Goal: Task Accomplishment & Management: Manage account settings

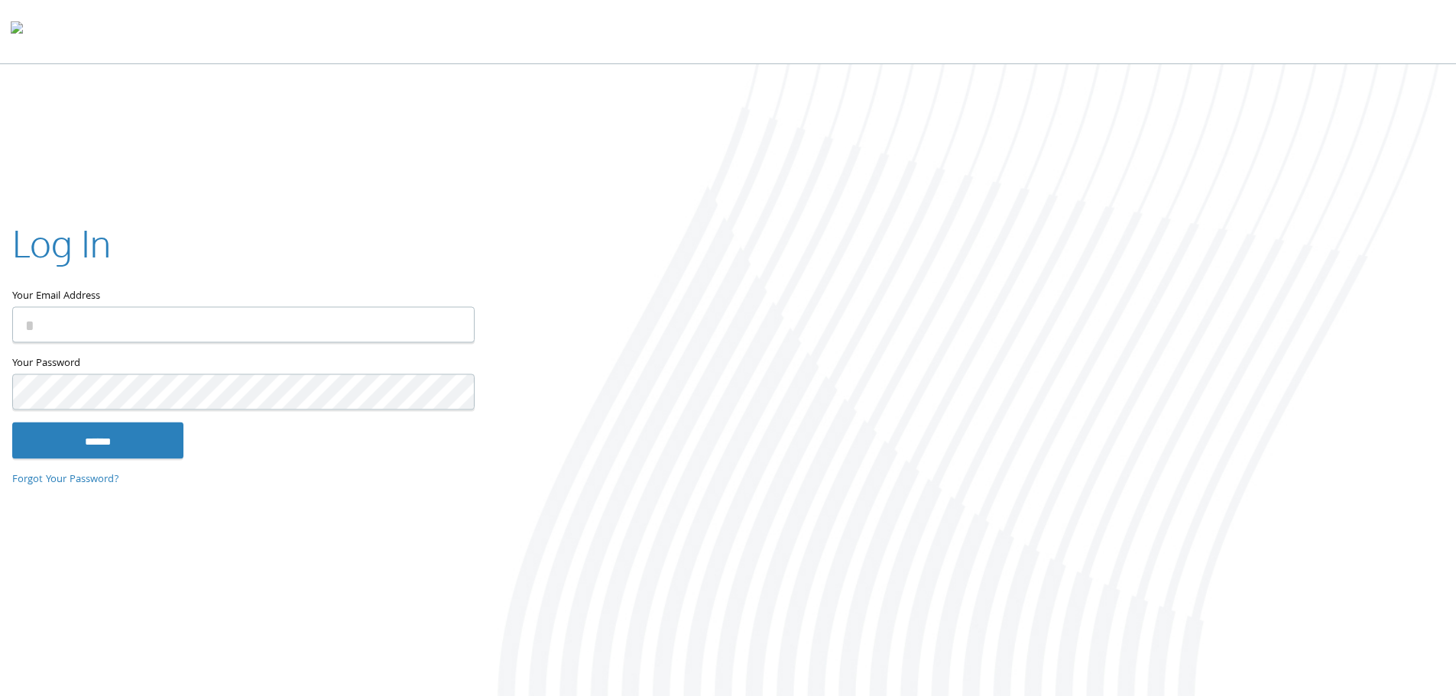
click at [106, 320] on input "Your Email Address" at bounding box center [243, 324] width 462 height 36
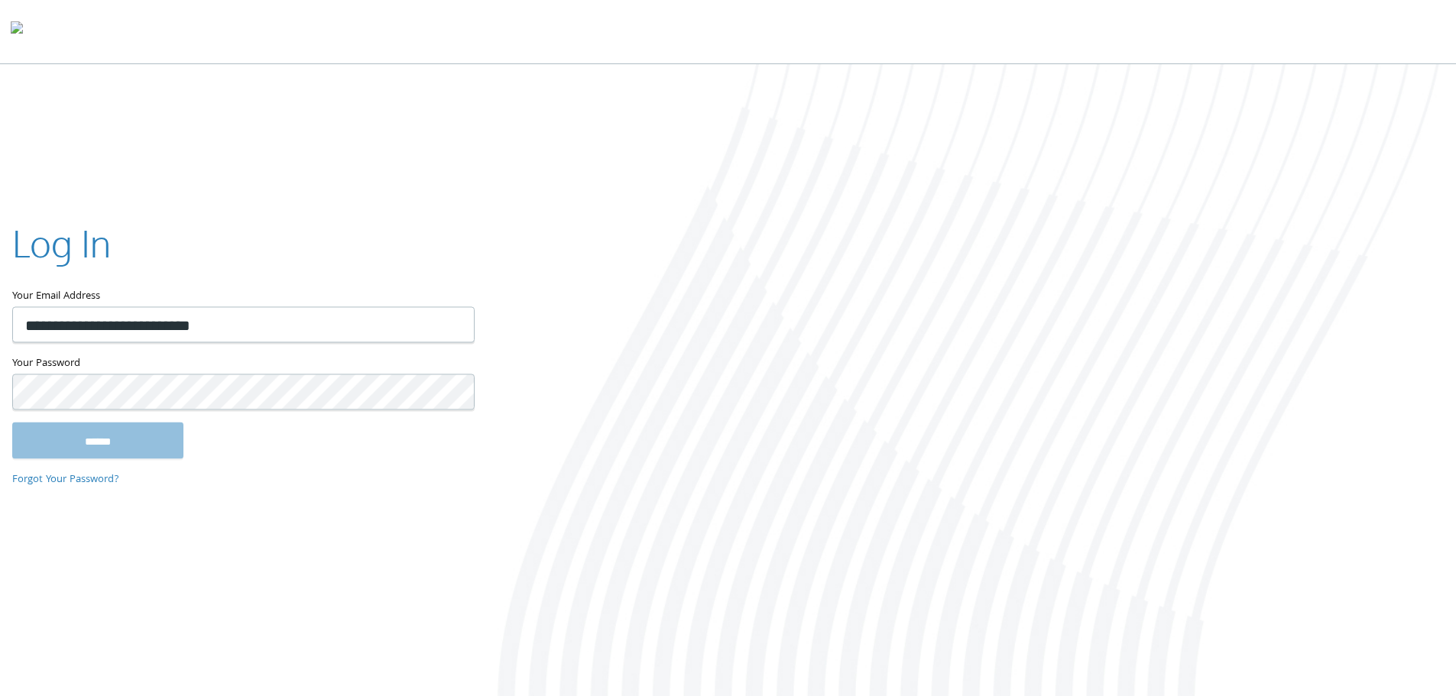
type input "**********"
click at [12, 422] on input "******" at bounding box center [97, 440] width 171 height 37
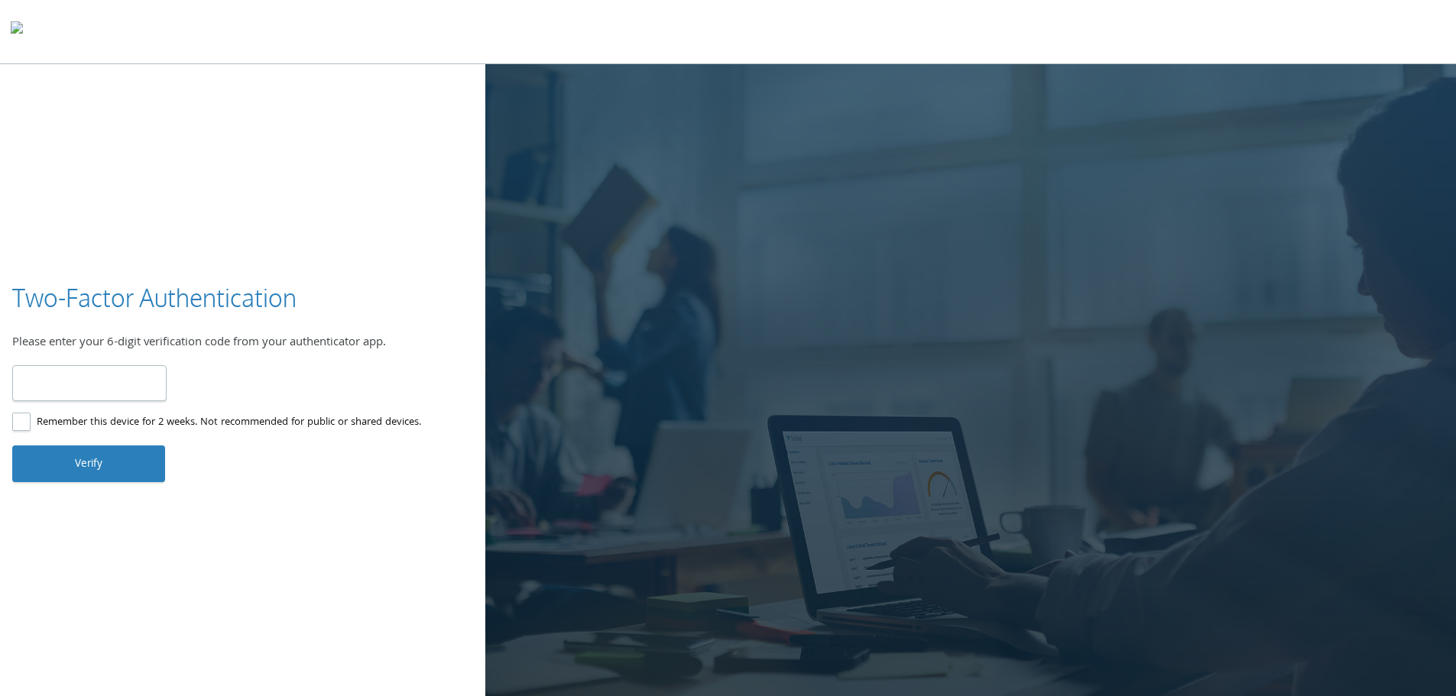
type input "******"
